Goal: Information Seeking & Learning: Understand process/instructions

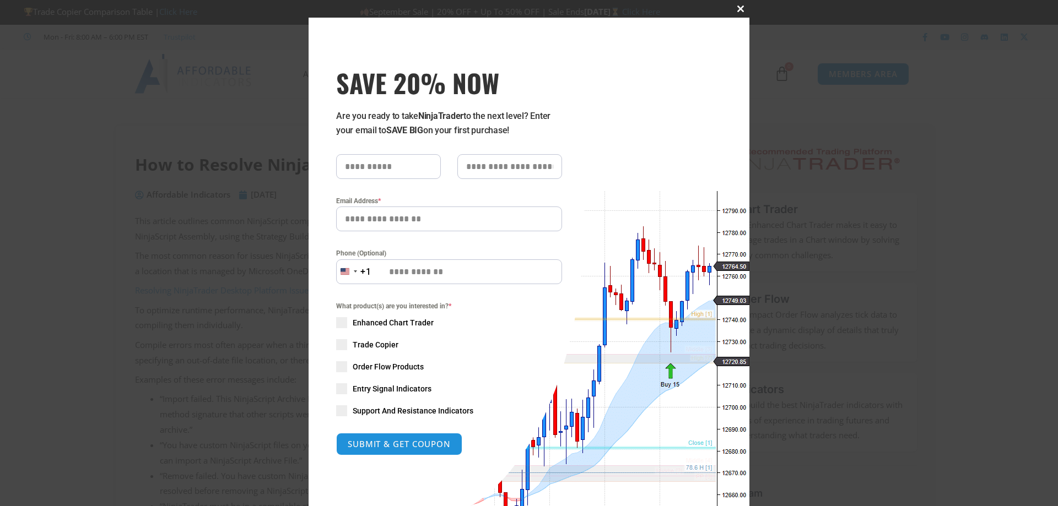
click at [734, 8] on span at bounding box center [740, 9] width 18 height 7
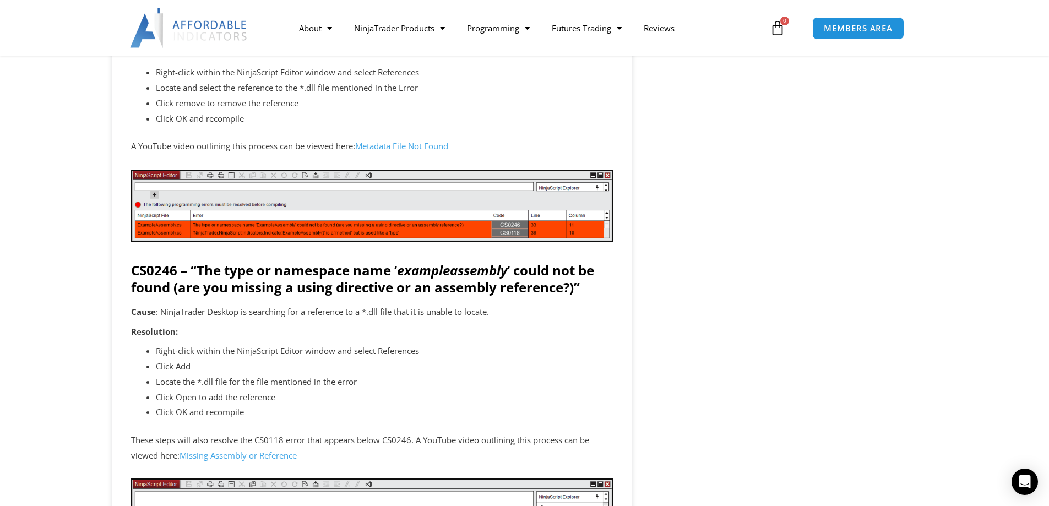
scroll to position [1818, 0]
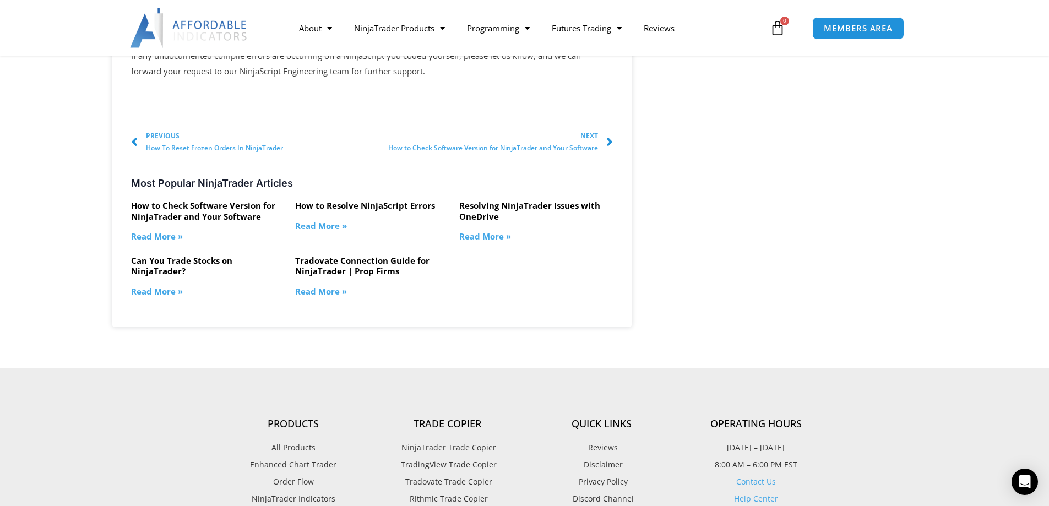
scroll to position [2313, 0]
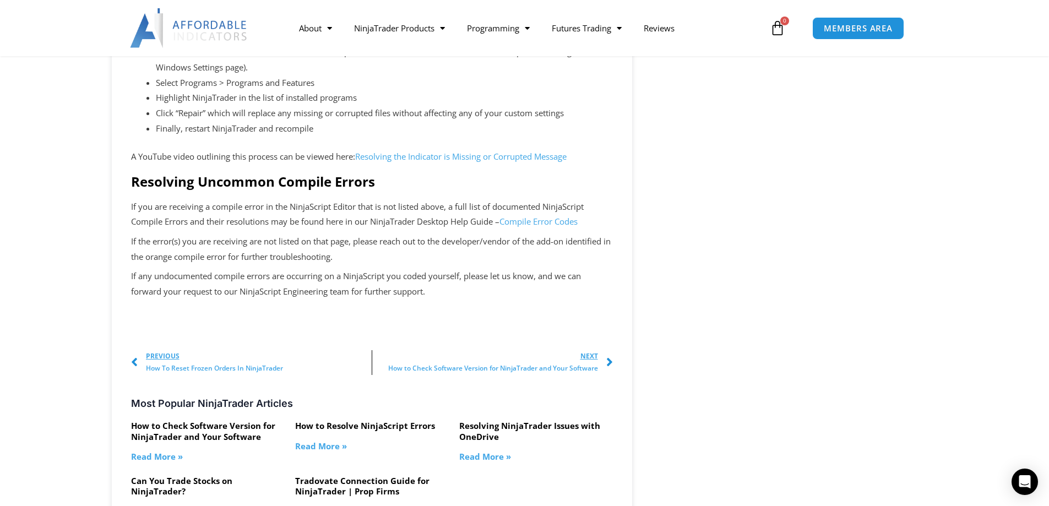
click at [413, 157] on link "Resolving the Indicator is Missing or Corrupted Message" at bounding box center [461, 156] width 212 height 11
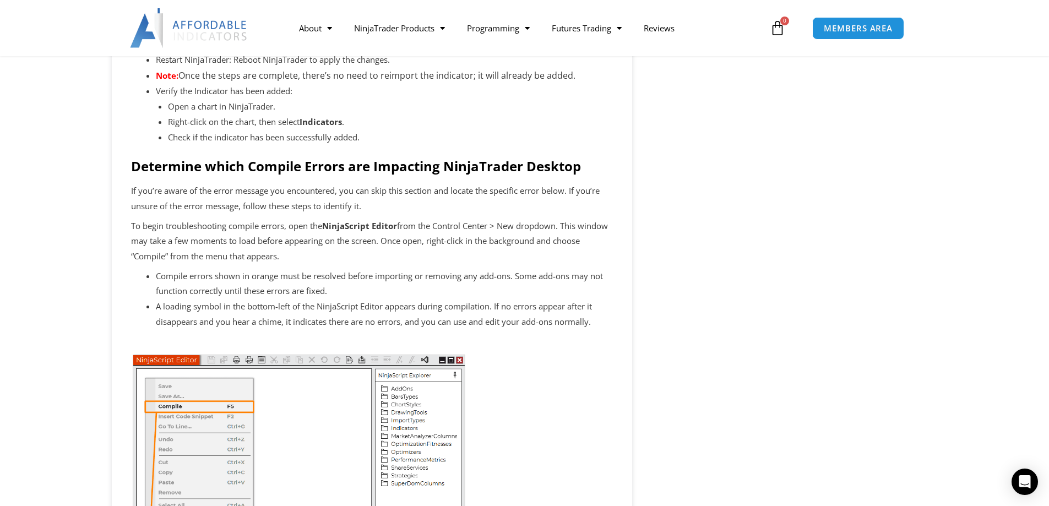
scroll to position [936, 0]
